Goal: Information Seeking & Learning: Learn about a topic

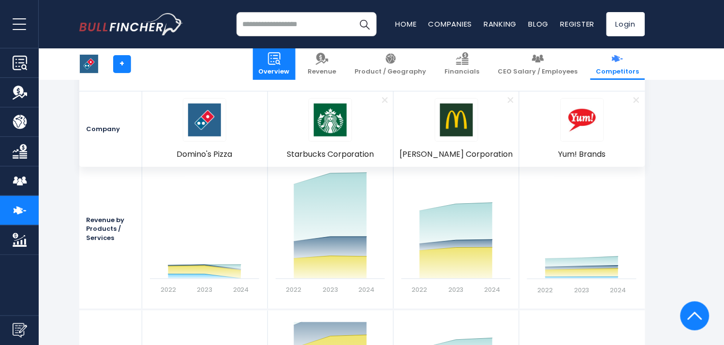
scroll to position [1006, 0]
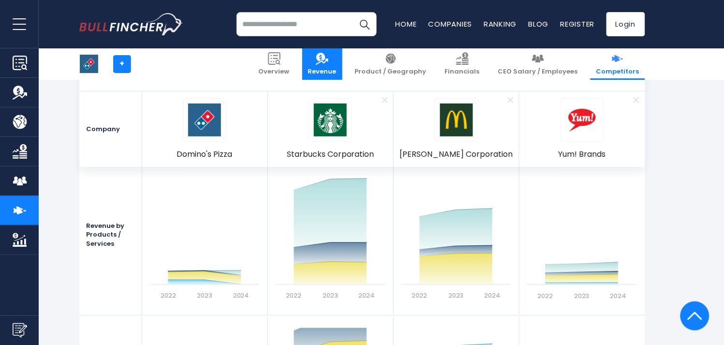
click at [342, 65] on link "Revenue" at bounding box center [322, 63] width 40 height 31
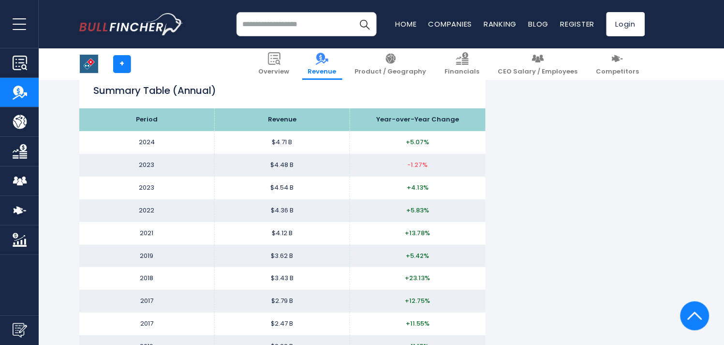
scroll to position [943, 0]
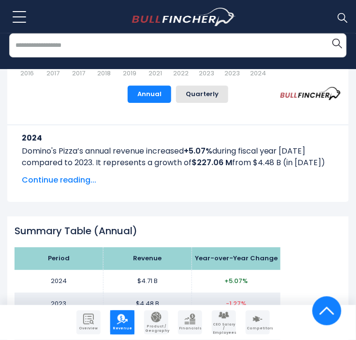
scroll to position [908, 0]
